Goal: Task Accomplishment & Management: Manage account settings

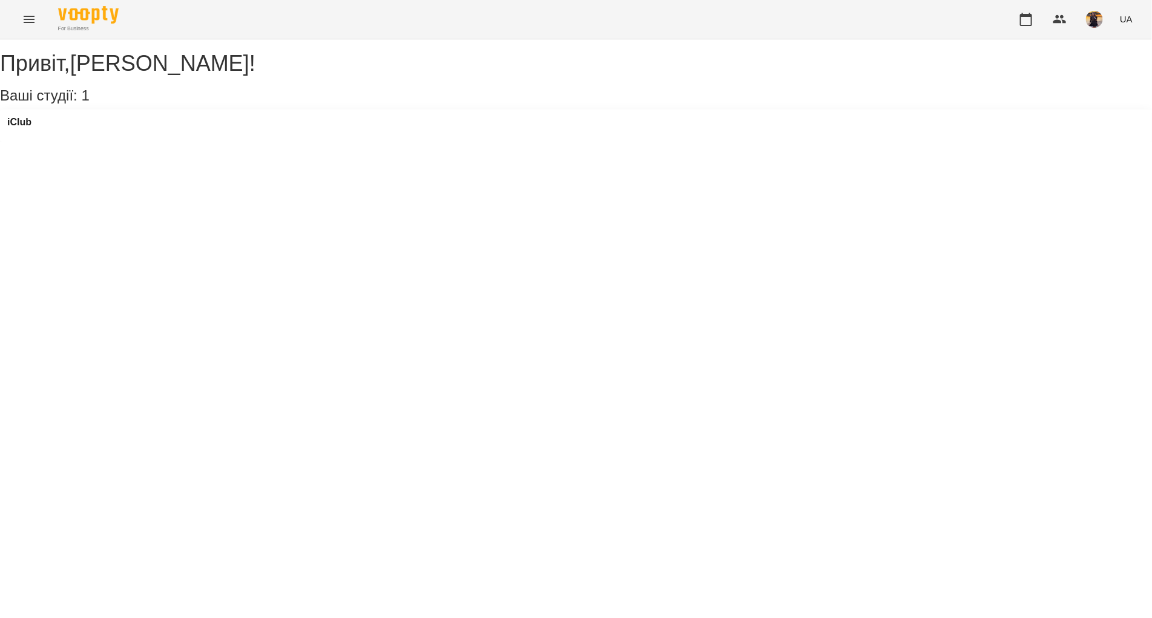
click at [36, 16] on button "Menu" at bounding box center [29, 19] width 29 height 29
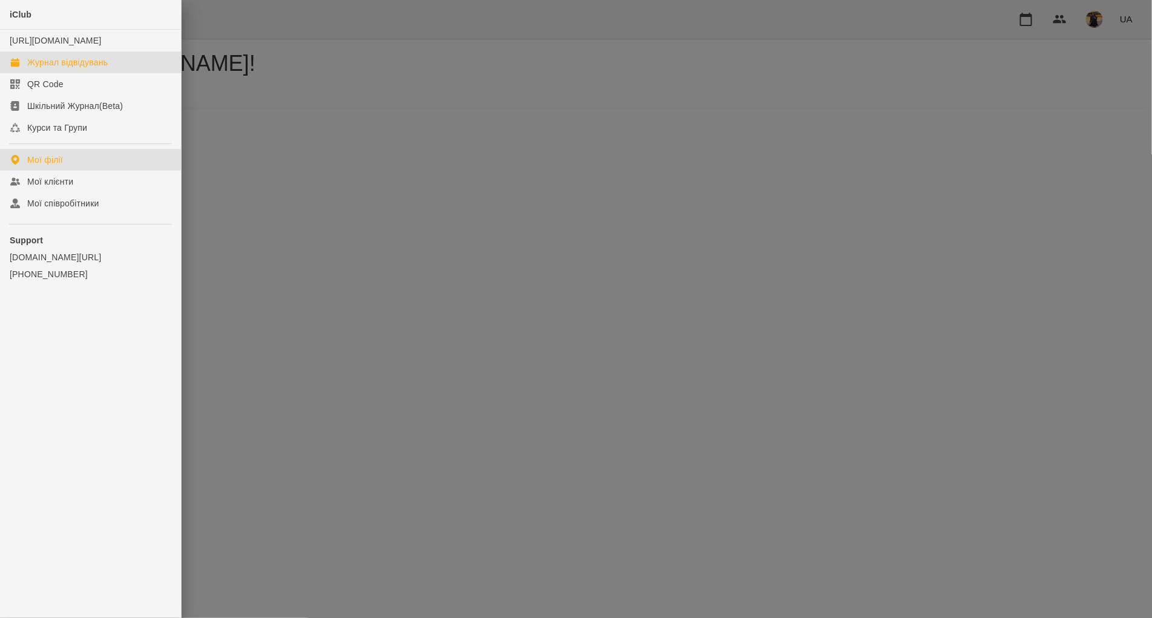
click at [53, 73] on link "Журнал відвідувань" at bounding box center [90, 62] width 181 height 22
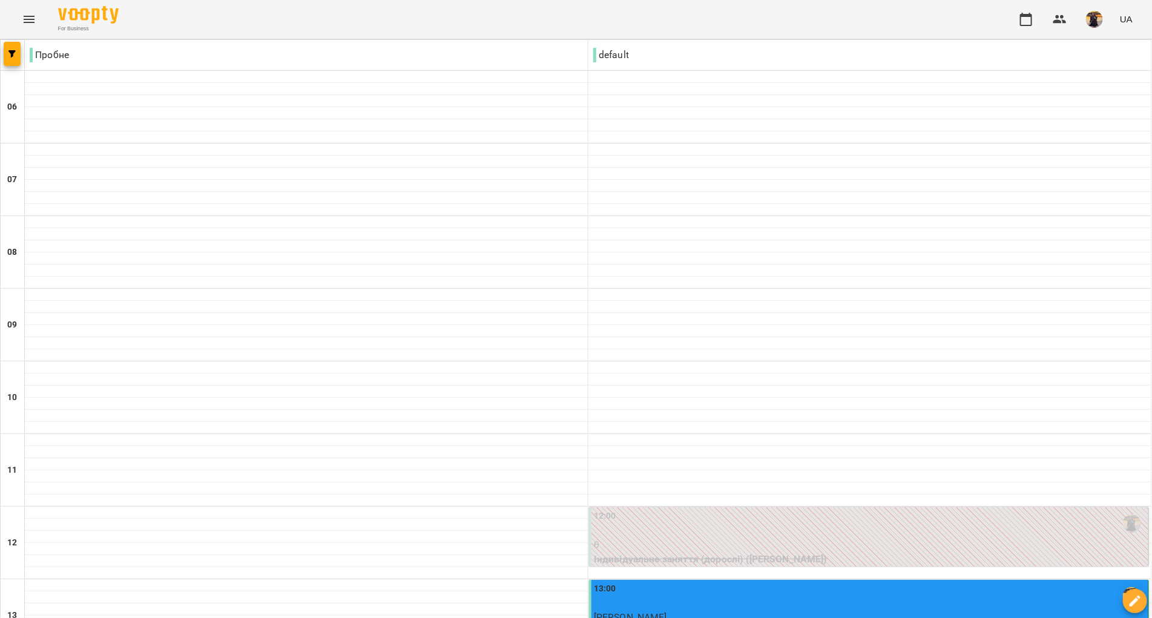
scroll to position [289, 0]
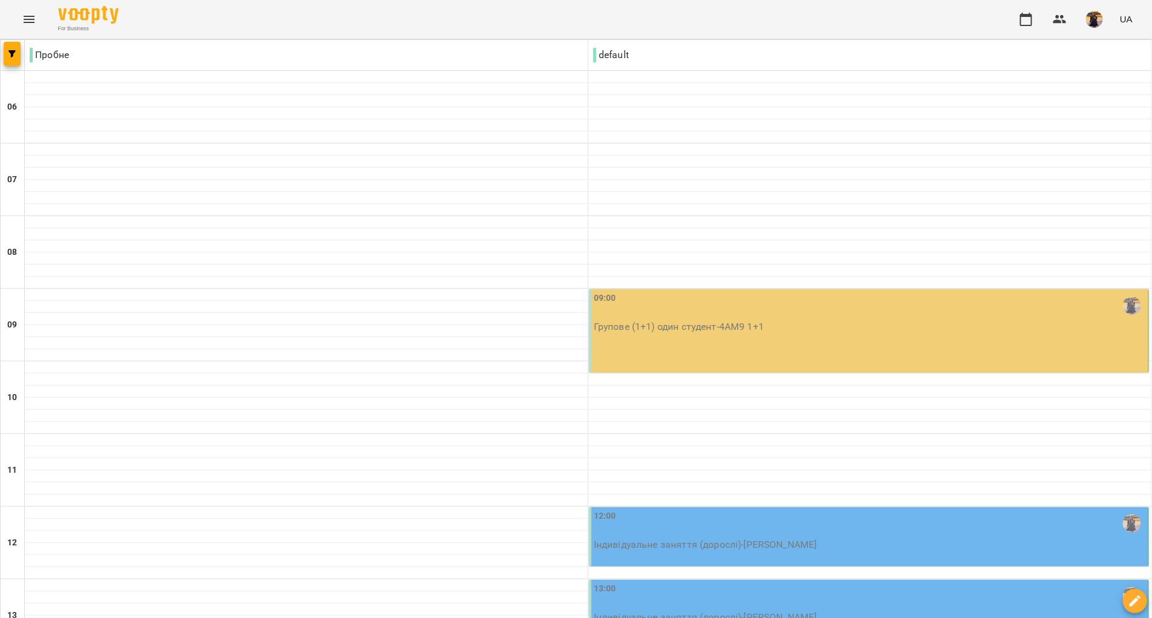
scroll to position [202, 0]
click at [660, 510] on div "12:00" at bounding box center [870, 524] width 552 height 28
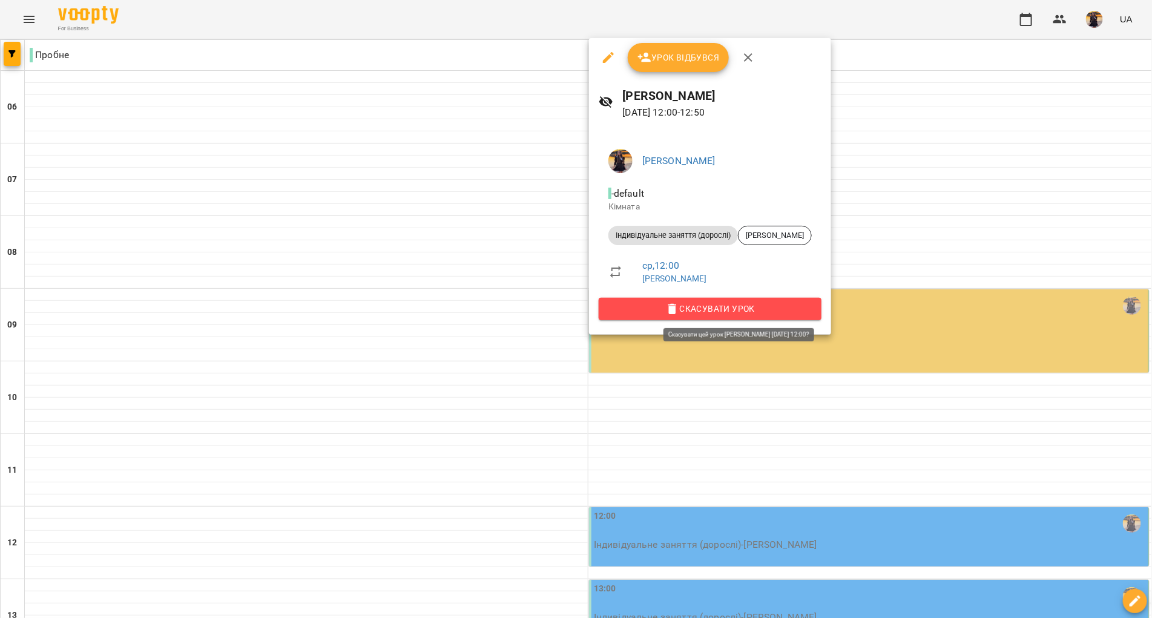
click at [667, 313] on span "Скасувати Урок" at bounding box center [709, 308] width 203 height 15
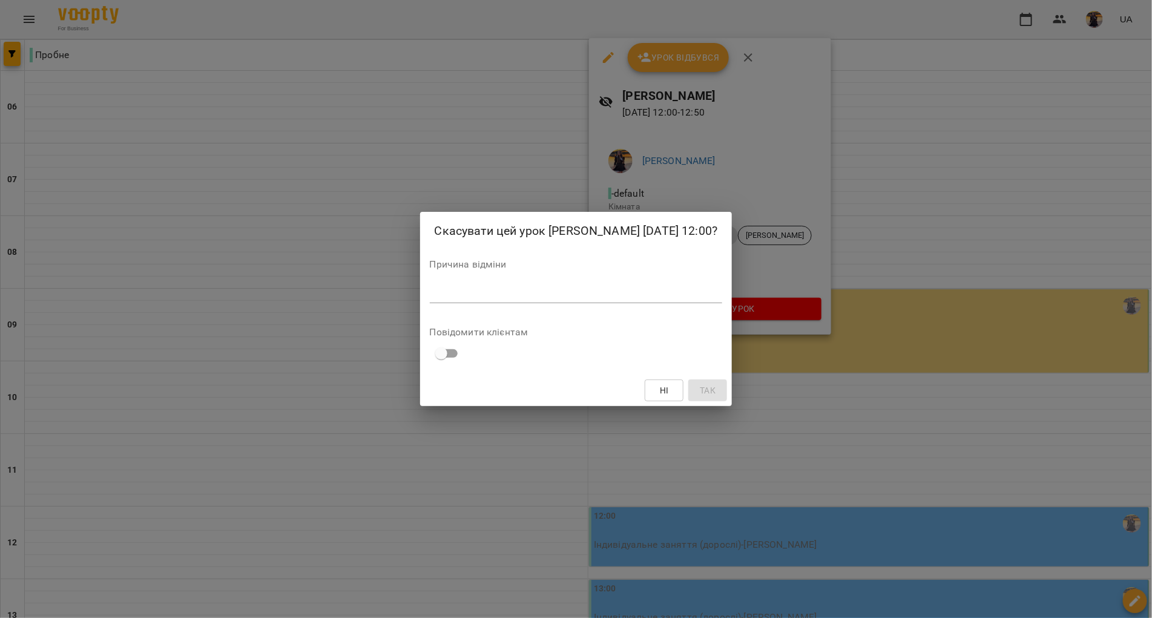
click at [603, 290] on textarea at bounding box center [576, 292] width 293 height 11
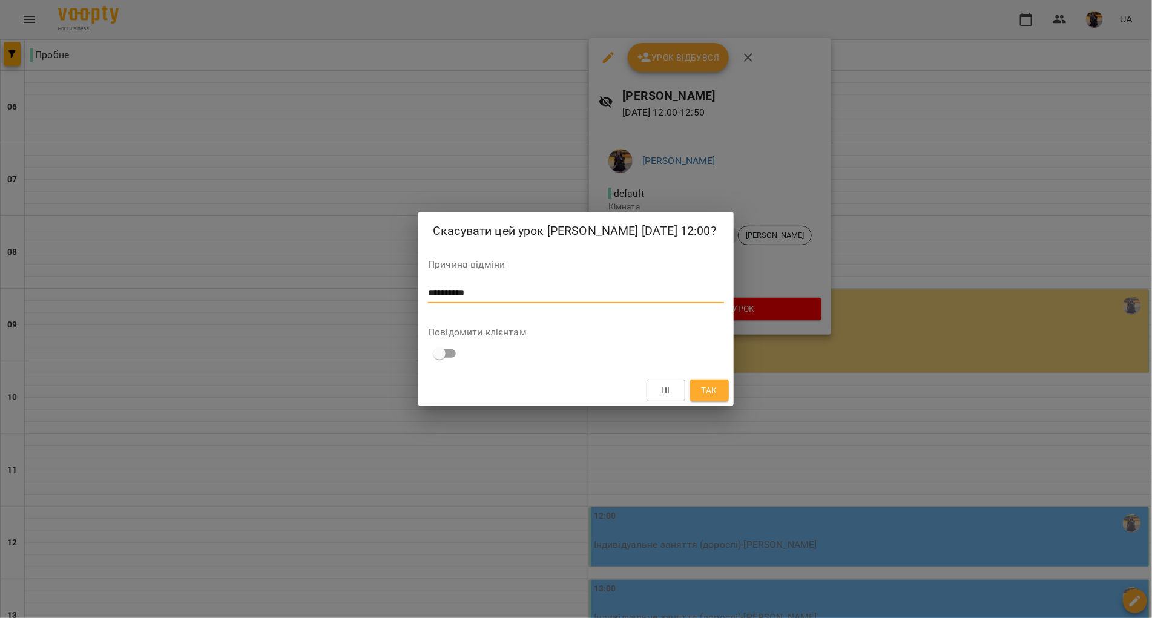
type textarea "**********"
click at [713, 393] on span "Так" at bounding box center [709, 390] width 16 height 15
